Goal: Transaction & Acquisition: Purchase product/service

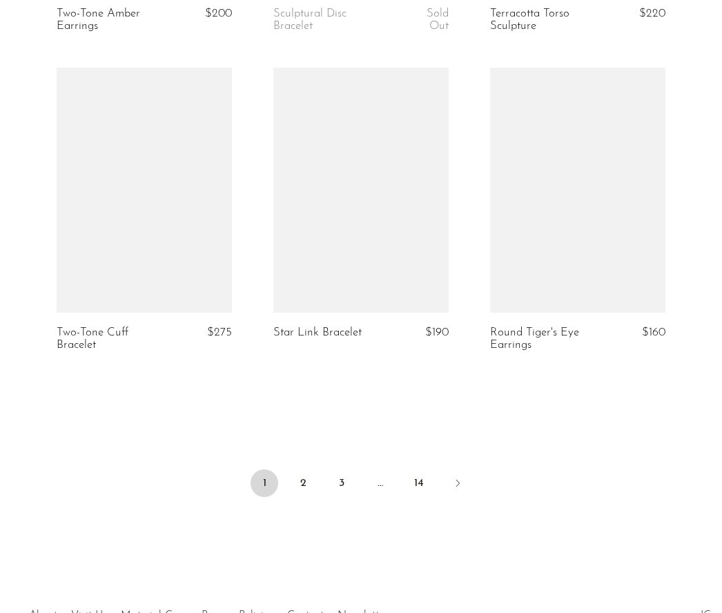
scroll to position [3593, 0]
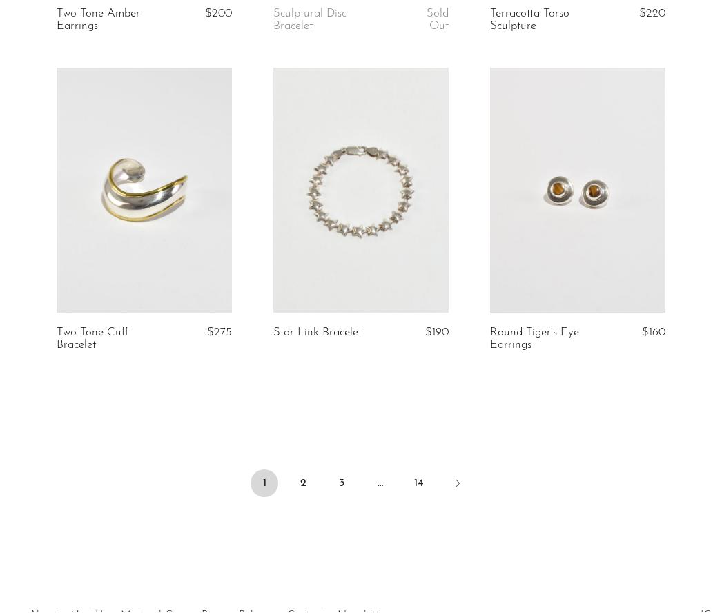
click at [313, 470] on link "2" at bounding box center [303, 484] width 28 height 28
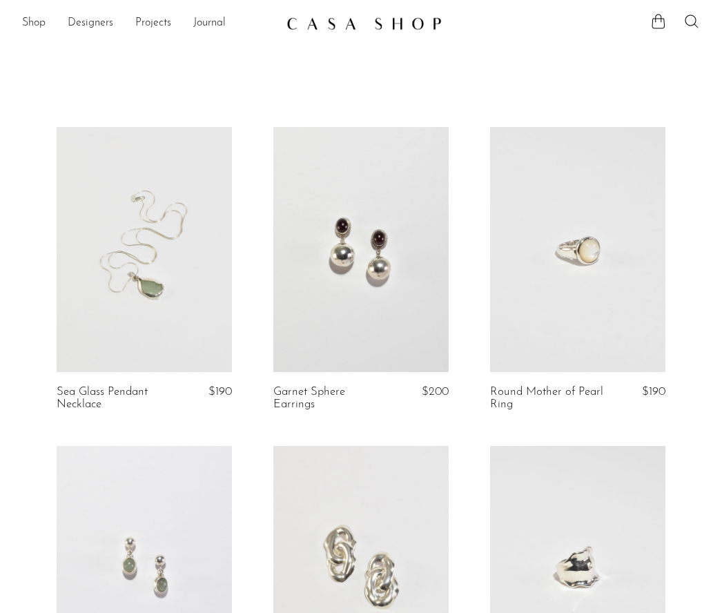
click at [695, 19] on icon at bounding box center [691, 21] width 17 height 17
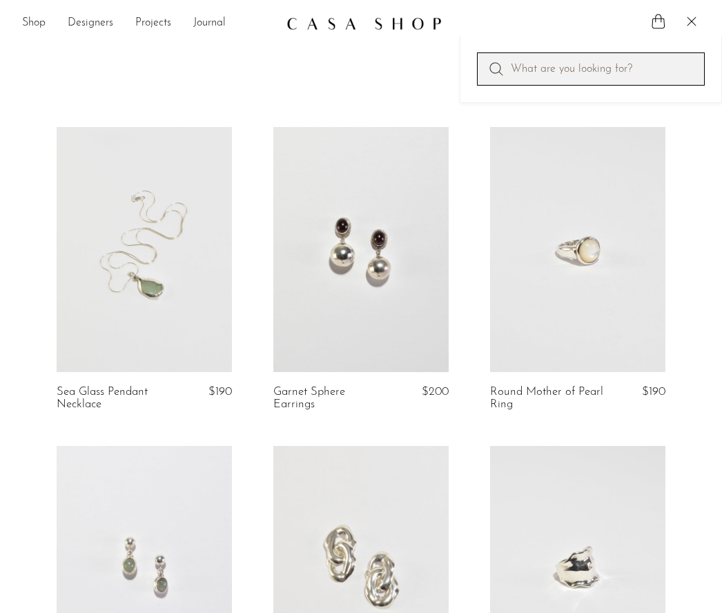
click at [528, 68] on input "Perform a search" at bounding box center [591, 68] width 228 height 33
type input "Napkin rings"
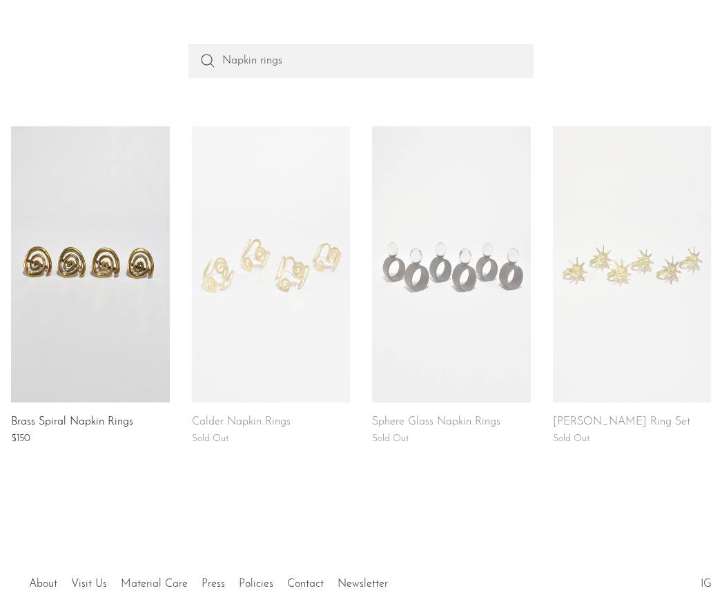
scroll to position [130, 0]
click at [471, 421] on link "Sphere Glass Napkin Rings" at bounding box center [436, 423] width 128 height 12
